Goal: Information Seeking & Learning: Learn about a topic

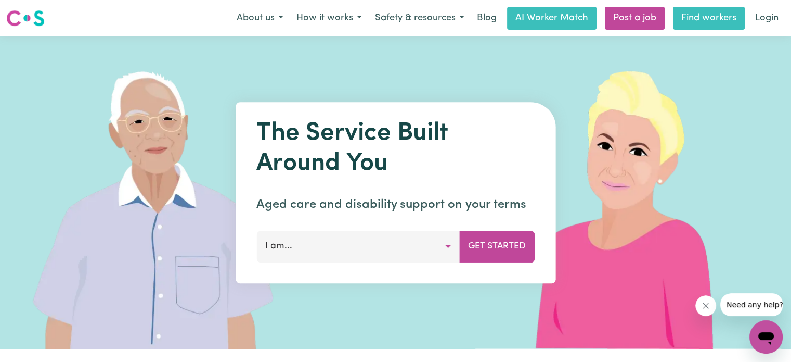
click at [680, 24] on link "Find workers" at bounding box center [709, 18] width 72 height 23
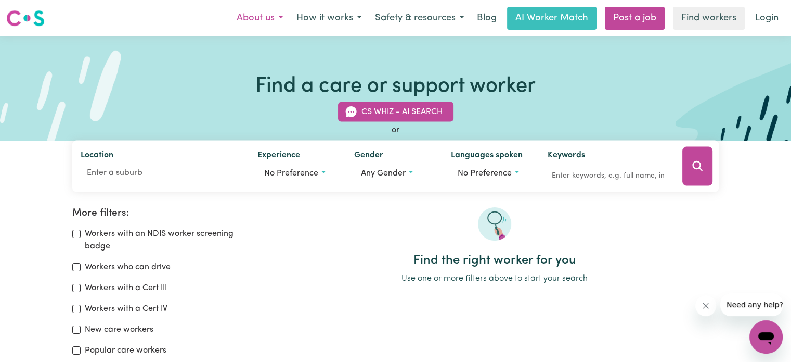
click at [252, 17] on button "About us" at bounding box center [260, 18] width 60 height 22
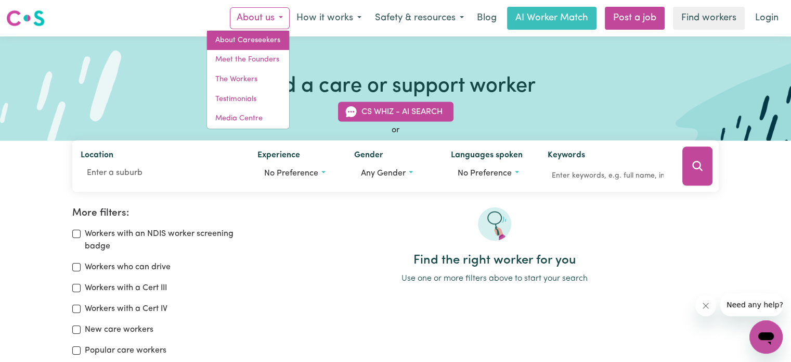
click at [268, 44] on link "About Careseekers" at bounding box center [248, 41] width 82 height 20
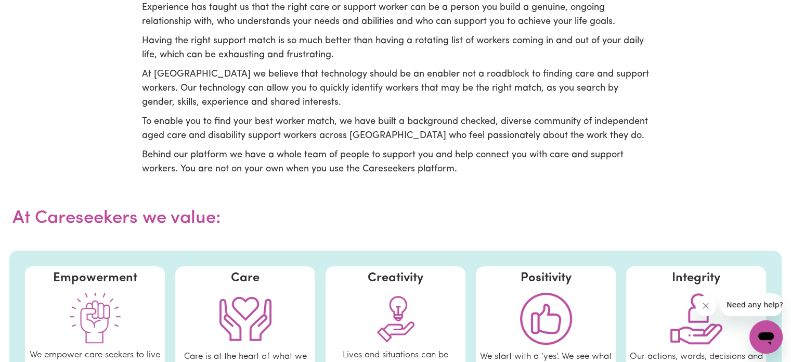
scroll to position [381, 0]
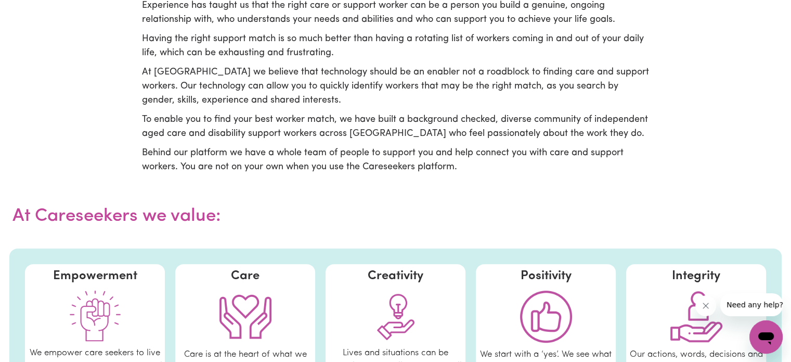
click at [267, 16] on p "Experience has taught us that the right care or support worker can be a person …" at bounding box center [396, 13] width 508 height 28
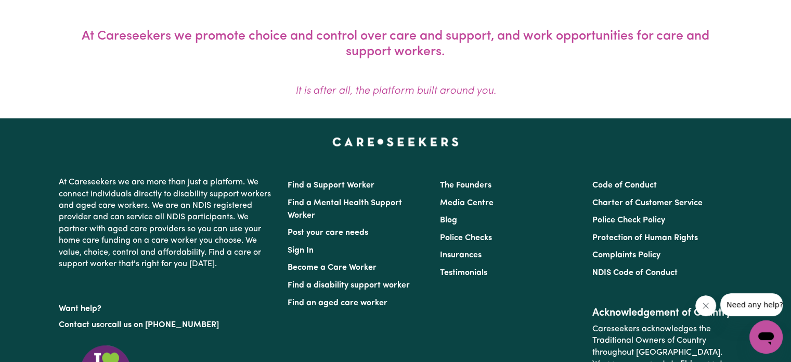
scroll to position [851, 0]
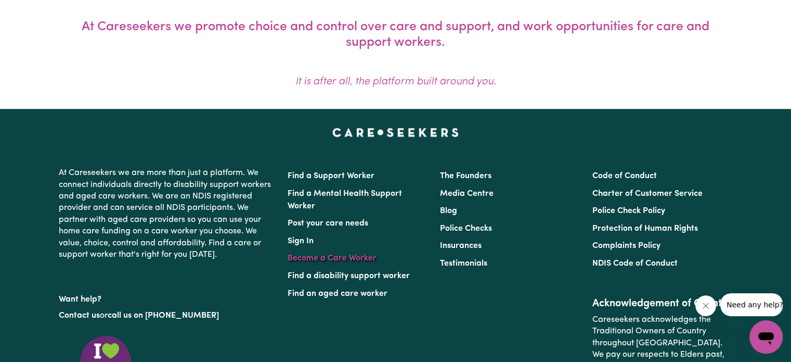
click at [328, 255] on link "Become a Care Worker" at bounding box center [332, 258] width 89 height 8
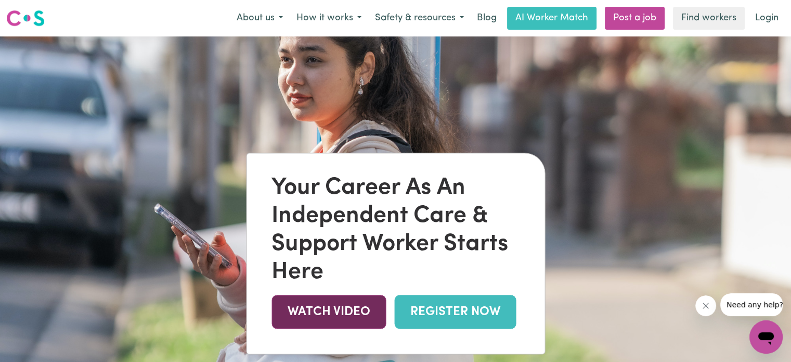
click at [341, 310] on link "WATCH VIDEO" at bounding box center [329, 311] width 114 height 34
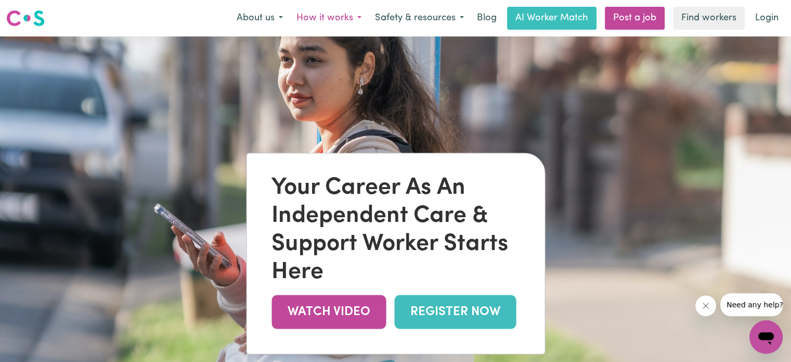
click at [350, 12] on button "How it works" at bounding box center [329, 18] width 79 height 22
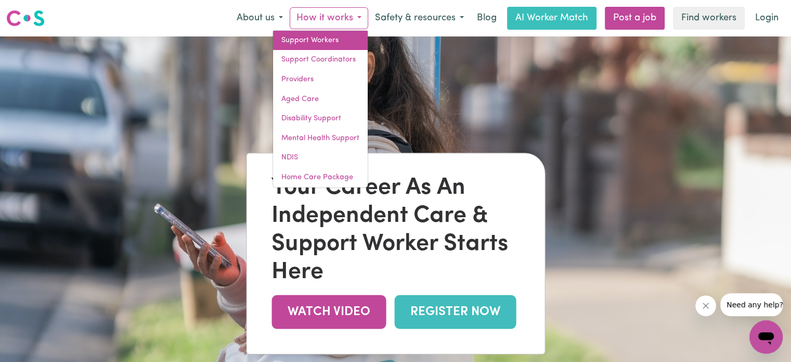
click at [326, 38] on link "Support Workers" at bounding box center [320, 41] width 95 height 20
click at [302, 39] on link "Support Workers" at bounding box center [320, 41] width 95 height 20
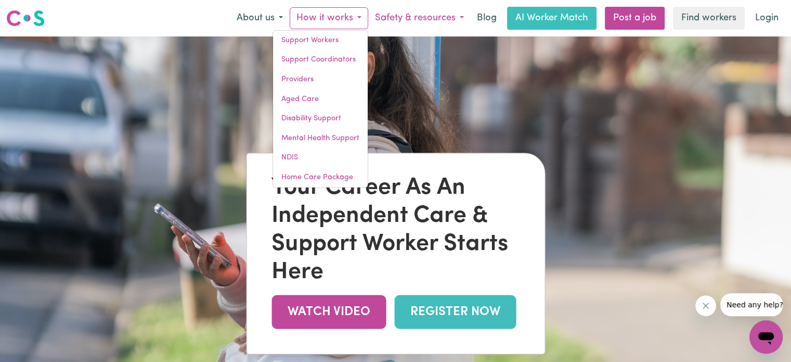
click at [398, 12] on button "Safety & resources" at bounding box center [419, 18] width 102 height 22
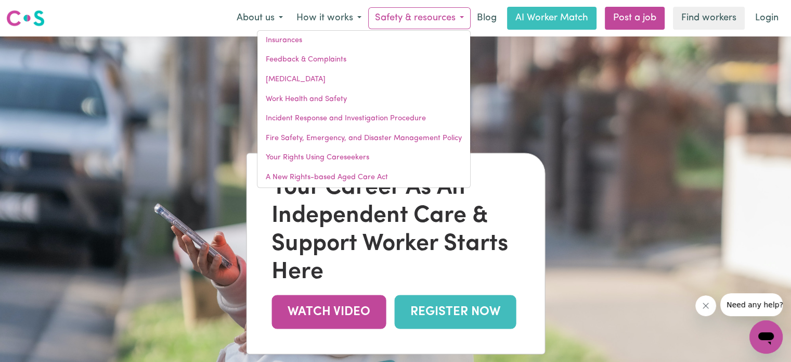
click at [556, 71] on img at bounding box center [395, 217] width 791 height 362
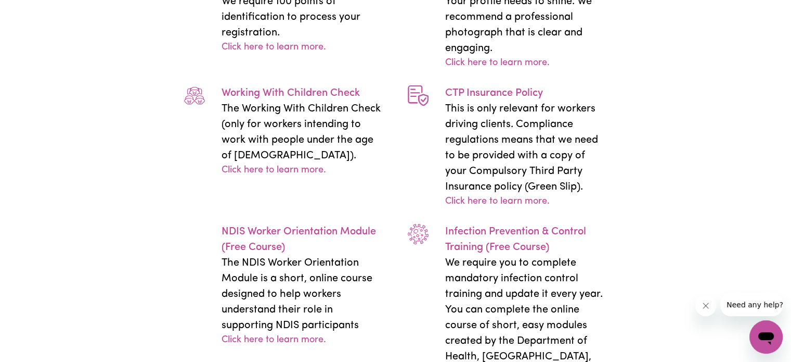
scroll to position [2354, 0]
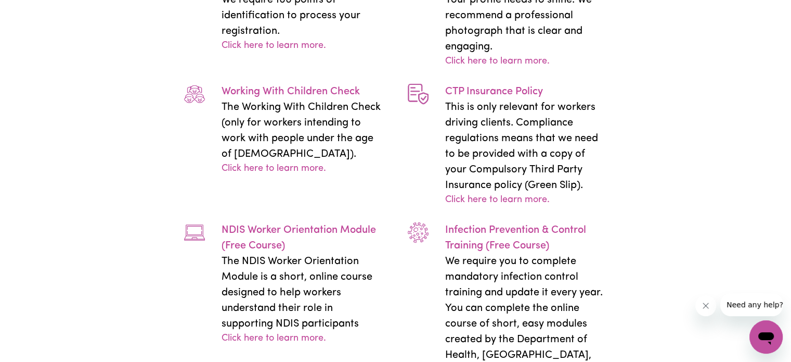
drag, startPoint x: 556, startPoint y: 71, endPoint x: 573, endPoint y: 5, distance: 67.8
click at [573, 5] on div "Police Check An up to date police check (obtained in the last 12 months) is req…" at bounding box center [396, 23] width 448 height 738
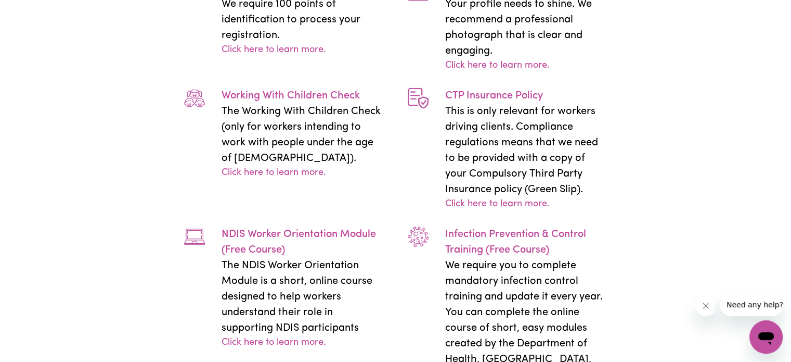
click at [670, 161] on div "What Do You Need To Become An Independent Care & Support Worker With Careseeker…" at bounding box center [395, 21] width 791 height 1010
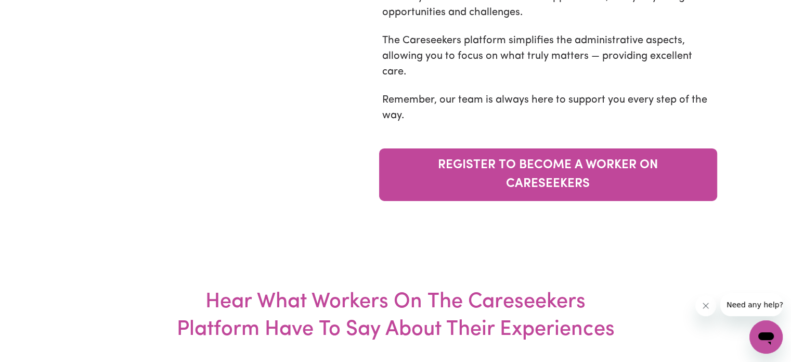
scroll to position [3371, 0]
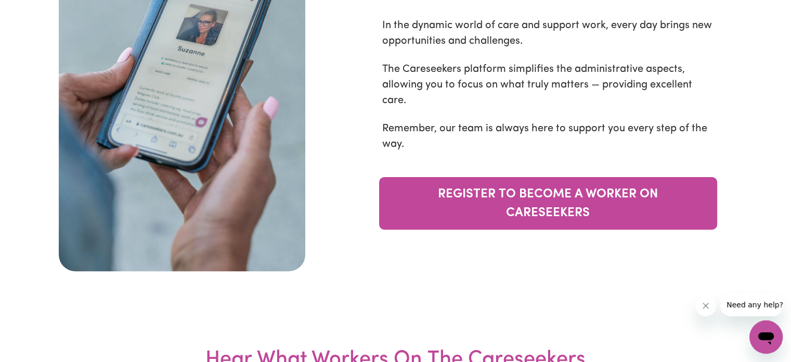
click at [669, 108] on p "The Careseekers platform simplifies the administrative aspects, allowing you to…" at bounding box center [548, 84] width 332 height 47
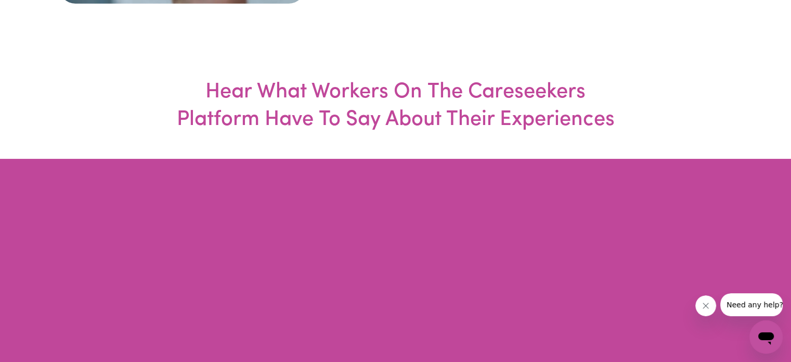
scroll to position [3639, 0]
